Goal: Ask a question: Seek information or help from site administrators or community

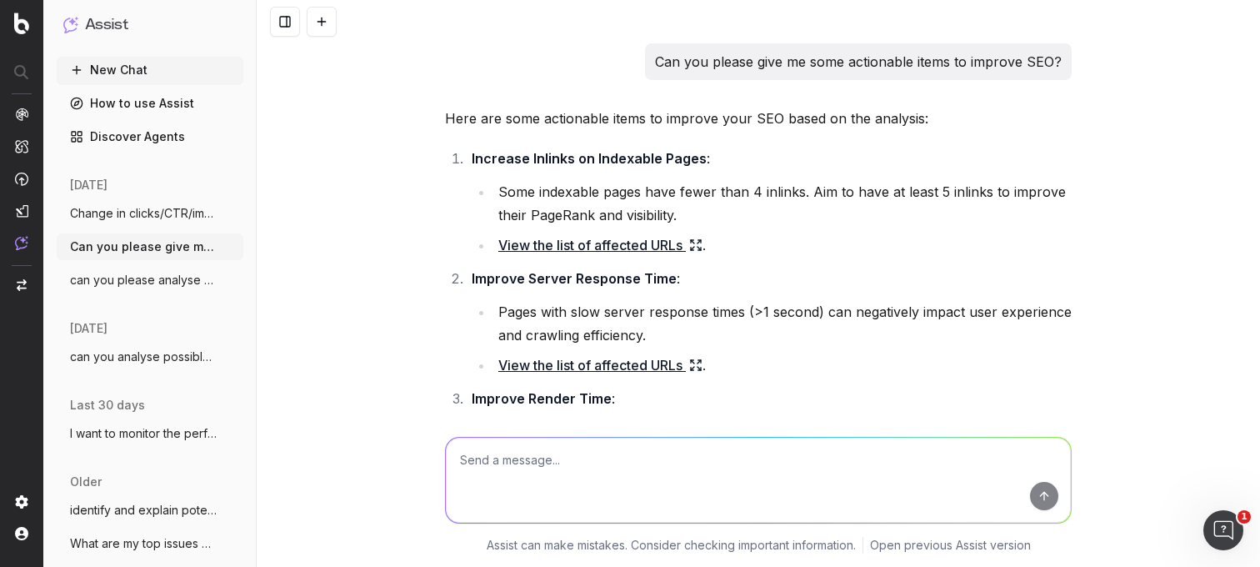
scroll to position [412, 0]
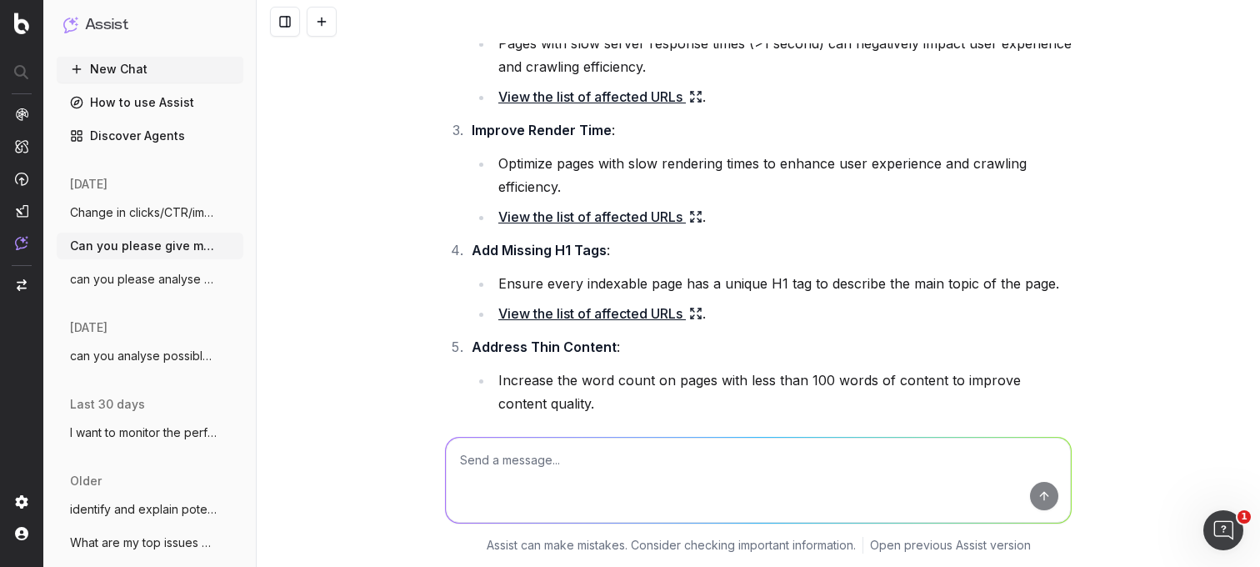
click at [788, 287] on li "Ensure every indexable page has a unique H1 tag to describe the main topic of t…" at bounding box center [782, 283] width 578 height 23
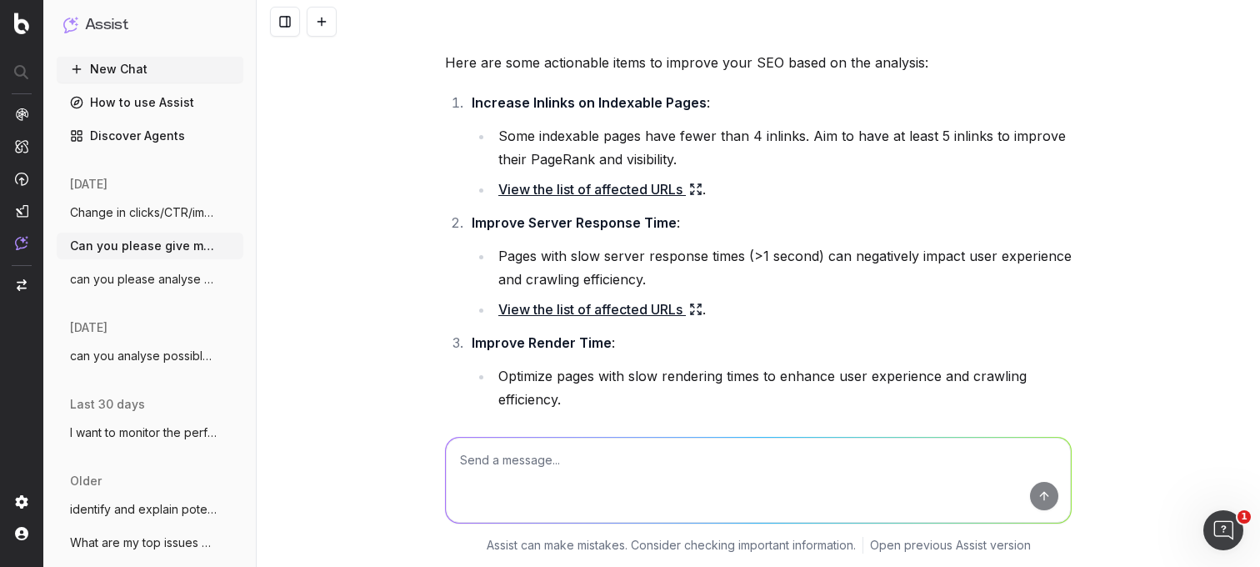
scroll to position [59, 0]
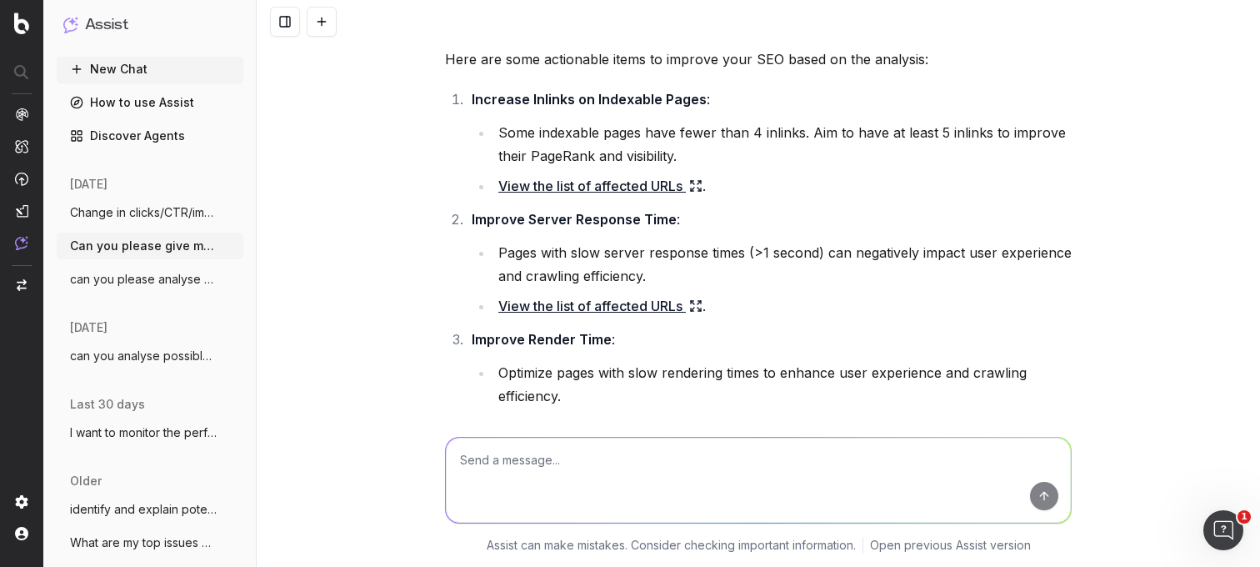
click at [510, 462] on textarea at bounding box center [758, 479] width 625 height 85
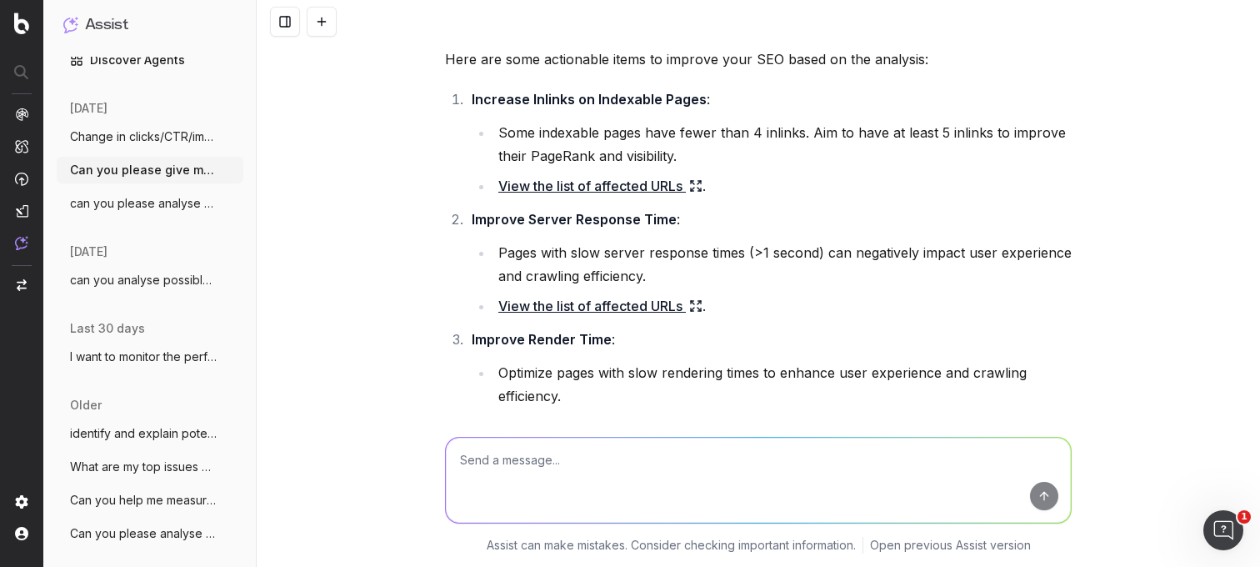
scroll to position [80, 0]
click at [145, 428] on span "identify and explain potential reasons b" at bounding box center [143, 430] width 147 height 17
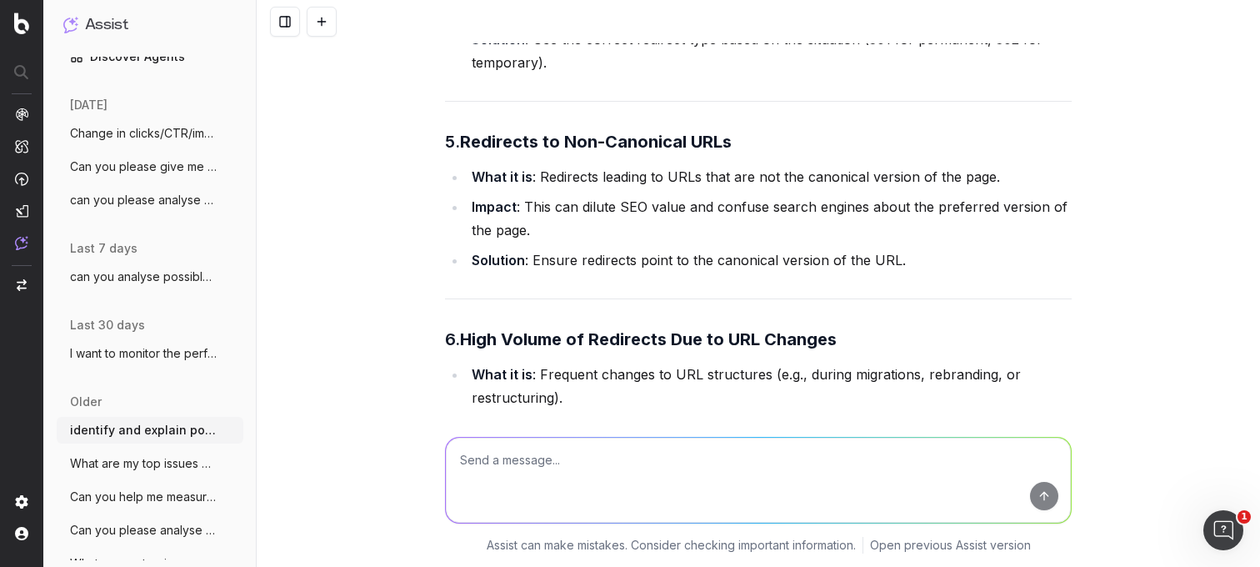
scroll to position [940, 0]
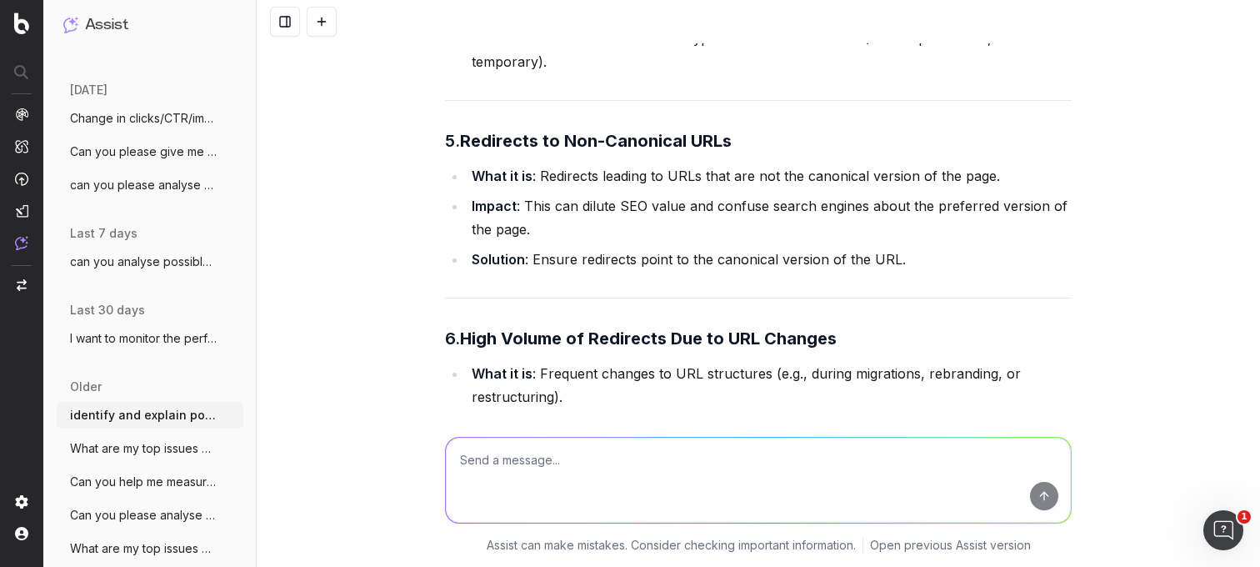
click at [150, 463] on ul "identify and explain potential reasons b More What are my top issues concerning…" at bounding box center [150, 565] width 187 height 327
click at [142, 457] on button "What are my top issues concerning" at bounding box center [150, 446] width 187 height 27
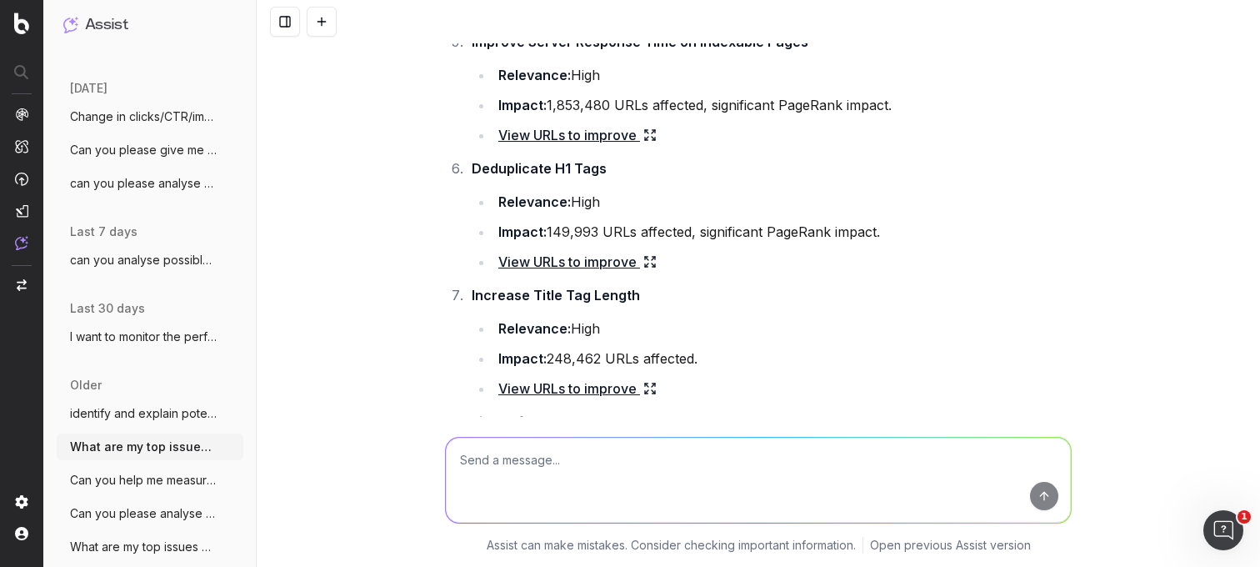
scroll to position [626, 0]
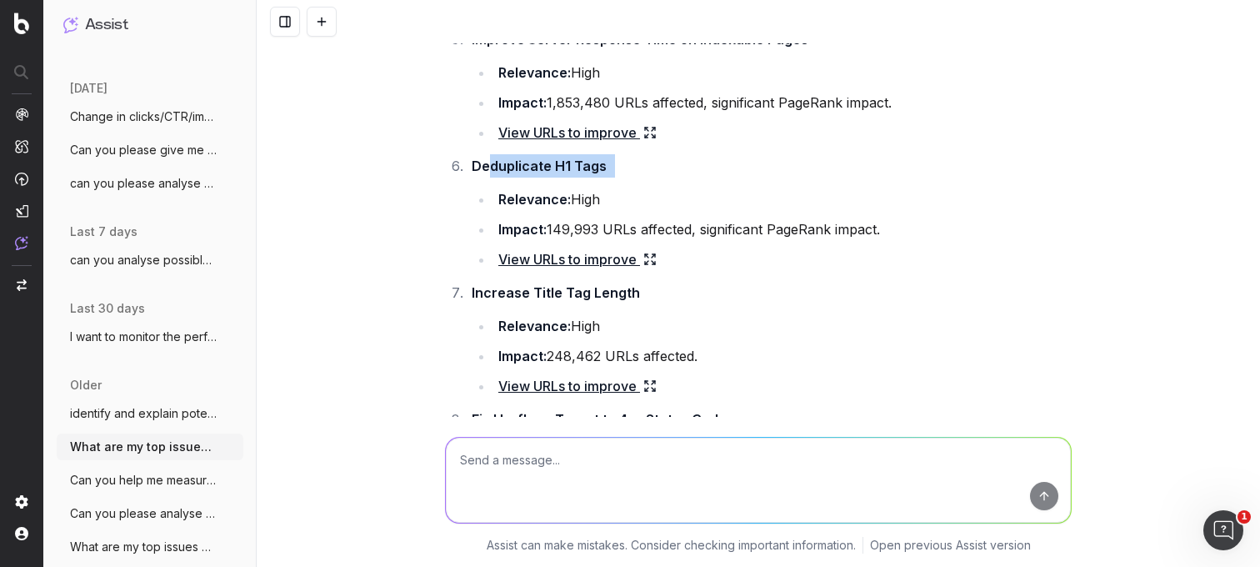
drag, startPoint x: 492, startPoint y: 166, endPoint x: 653, endPoint y: 177, distance: 162.0
click at [616, 167] on li "Deduplicate H1 Tags Relevance: High Impact: 149,993 URLs affected, significant …" at bounding box center [769, 212] width 605 height 117
click at [653, 177] on li "Deduplicate H1 Tags Relevance: High Impact: 149,993 URLs affected, significant …" at bounding box center [769, 212] width 605 height 117
click at [567, 262] on link "View URLs to improve" at bounding box center [577, 258] width 158 height 23
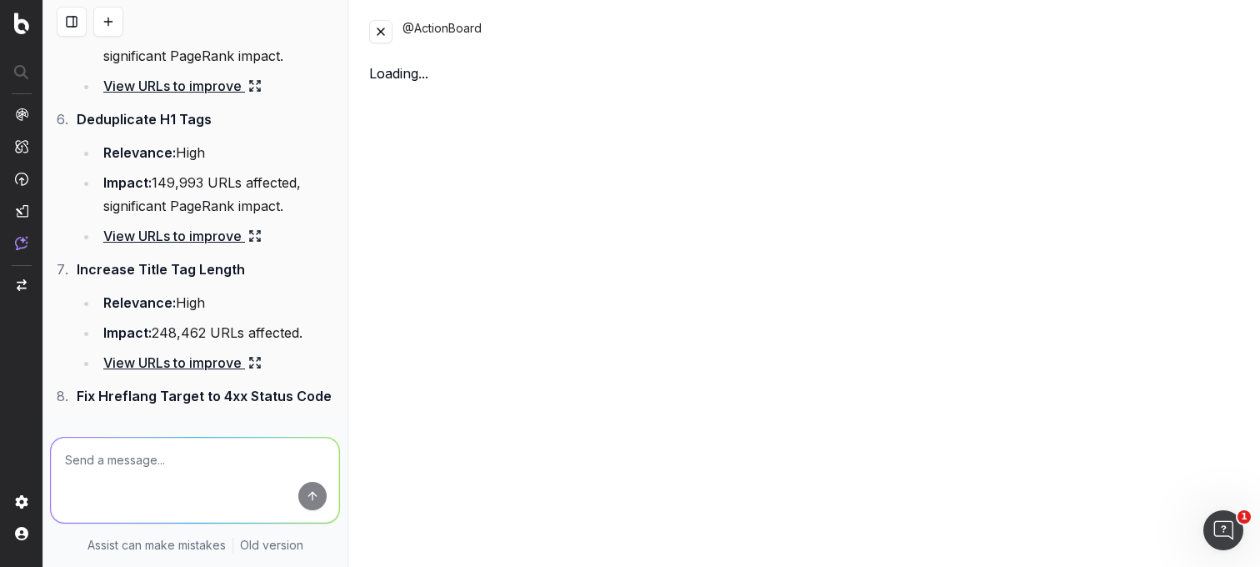
scroll to position [836, 0]
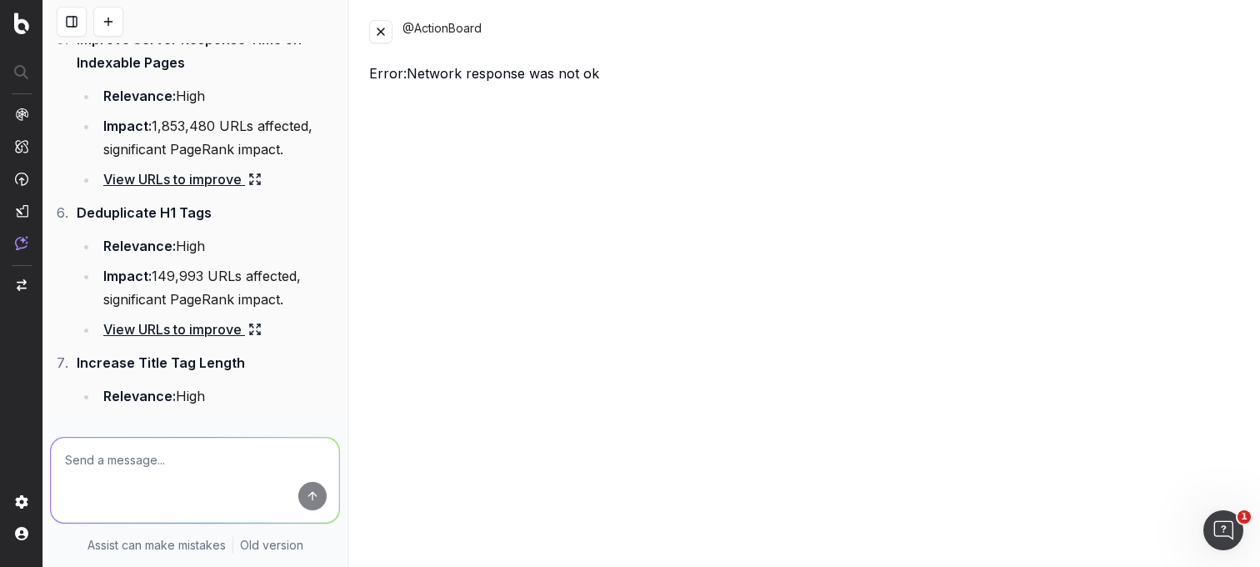
click at [236, 266] on li "Impact: 149,993 URLs affected, significant PageRank impact." at bounding box center [219, 287] width 242 height 47
click at [177, 452] on textarea at bounding box center [195, 479] width 288 height 85
click at [307, 511] on textarea "show me a list of URLs with duplicated h1 tags" at bounding box center [195, 479] width 288 height 85
type textarea "show me a list of URLs with duplicated h1 tags"
click at [307, 503] on button "submit" at bounding box center [312, 496] width 28 height 28
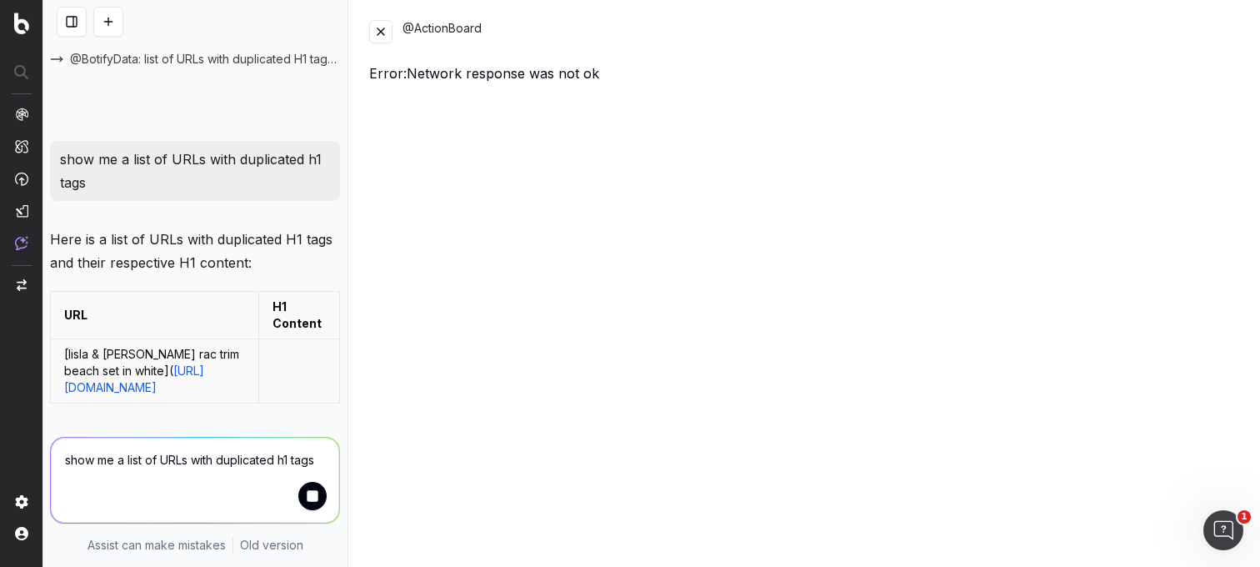
scroll to position [3462, 0]
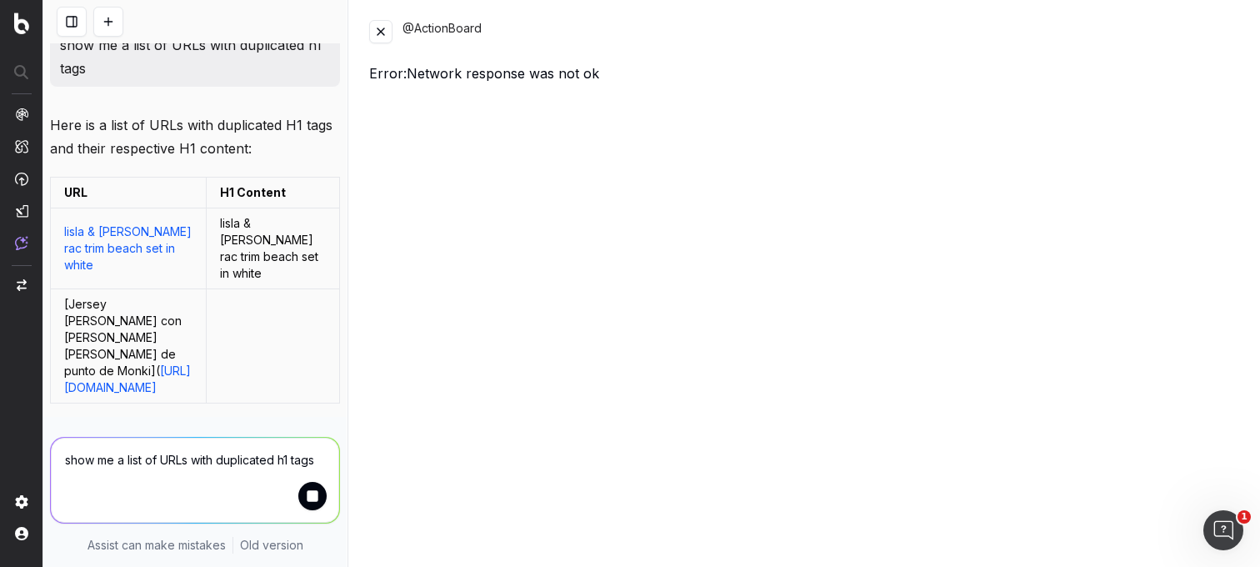
click at [381, 32] on button at bounding box center [380, 31] width 23 height 23
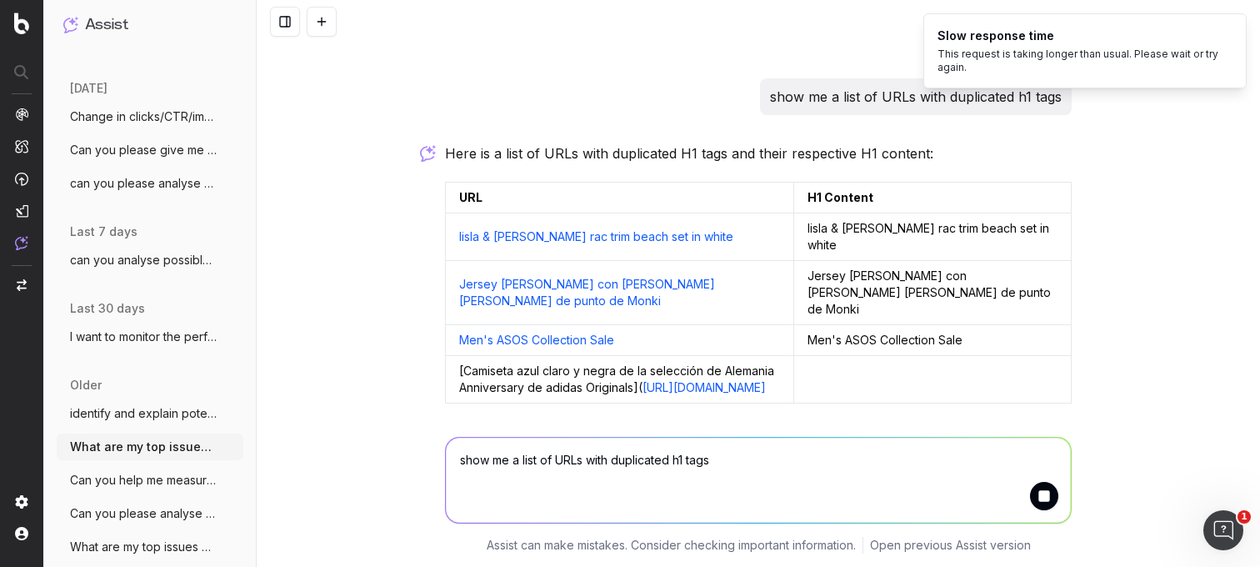
scroll to position [2794, 0]
click at [547, 229] on link "Iisla & [PERSON_NAME] rac trim beach set in white" at bounding box center [596, 236] width 274 height 14
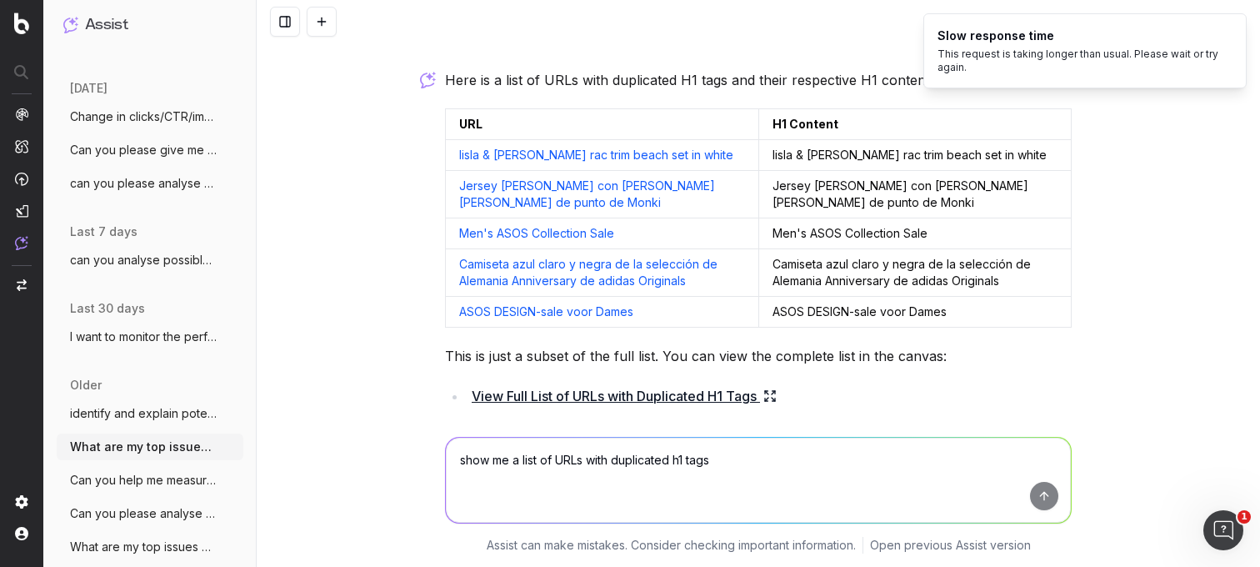
scroll to position [2833, 0]
click at [494, 189] on link "Jersey [PERSON_NAME] con [PERSON_NAME] [PERSON_NAME] de punto de Monki" at bounding box center [588, 194] width 259 height 31
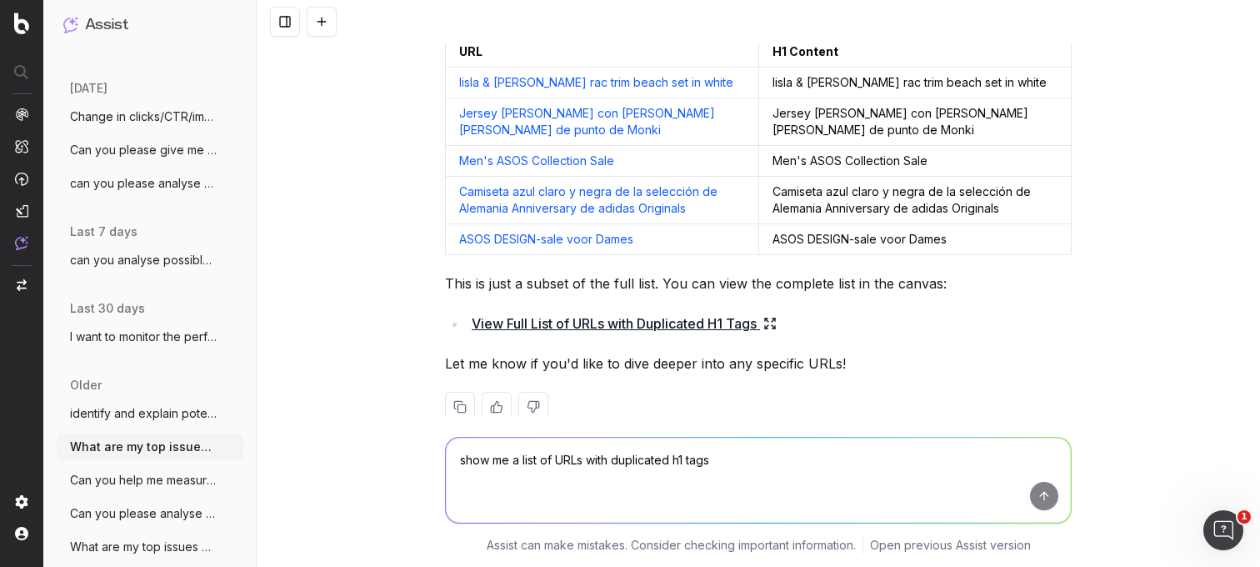
scroll to position [2938, 0]
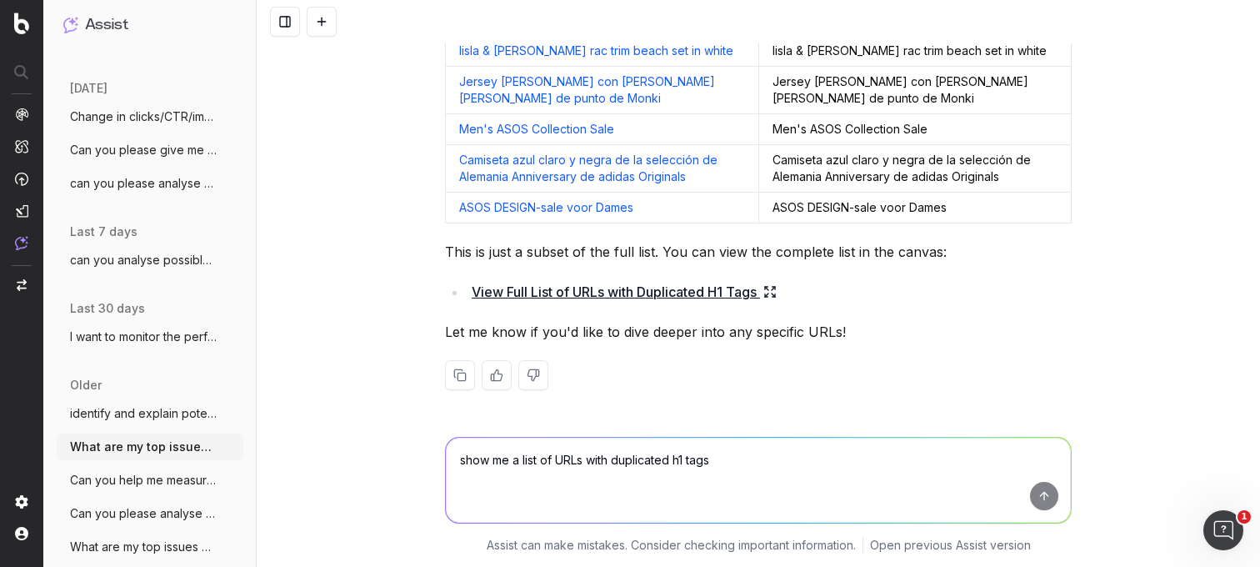
click at [577, 287] on link "View Full List of URLs with Duplicated H1 Tags" at bounding box center [624, 291] width 305 height 23
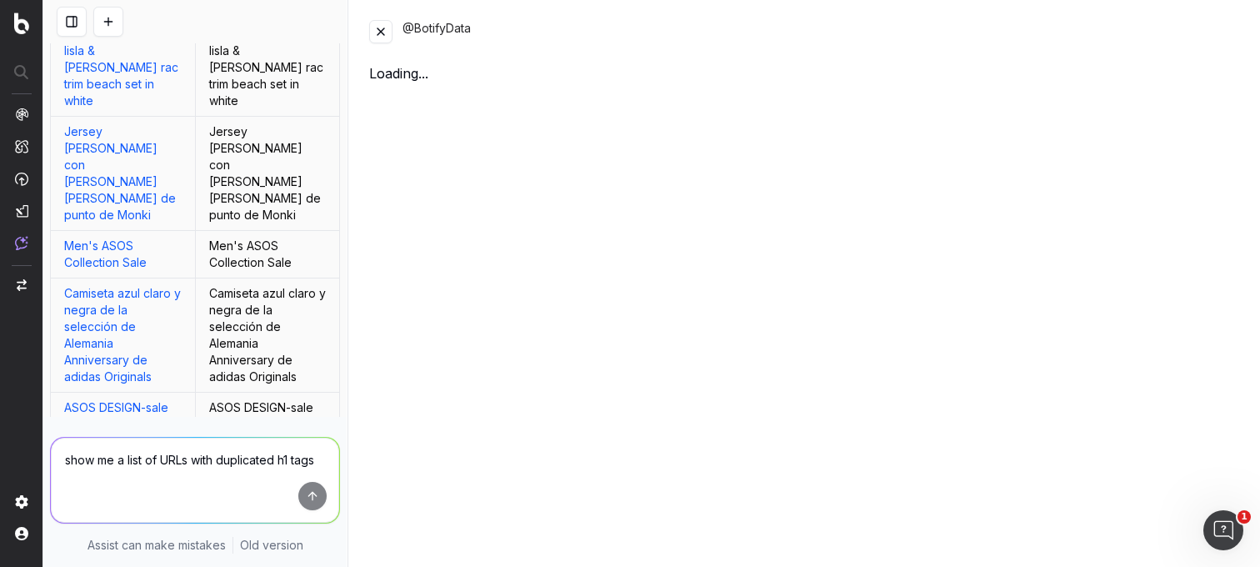
scroll to position [3731, 0]
click at [376, 28] on button at bounding box center [380, 31] width 23 height 23
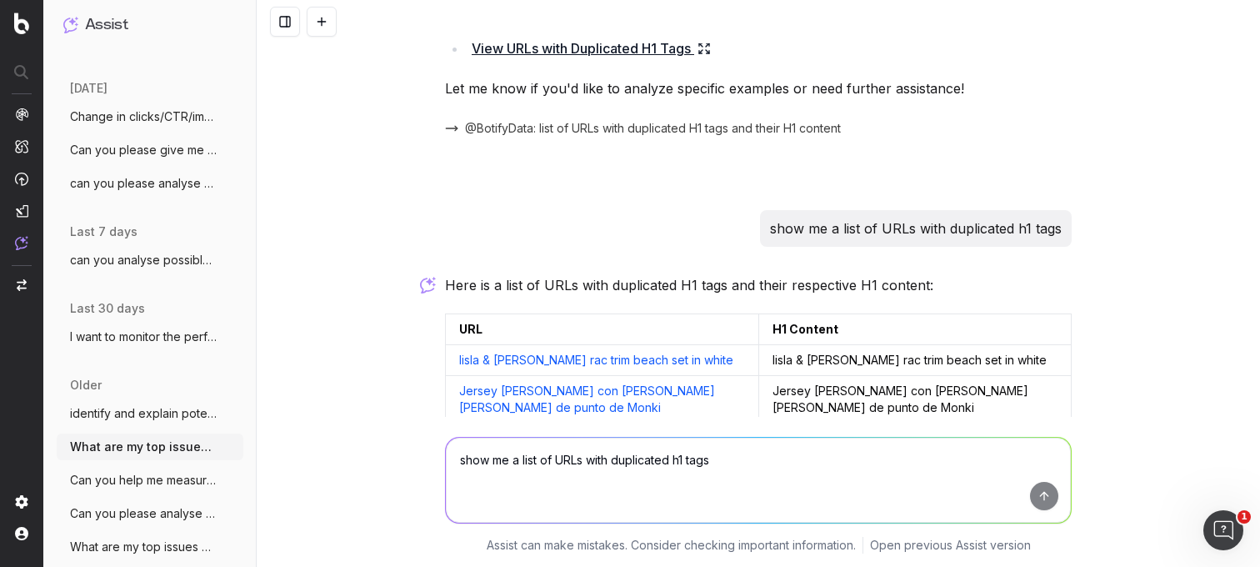
scroll to position [2468, 0]
